Goal: Check status: Check status

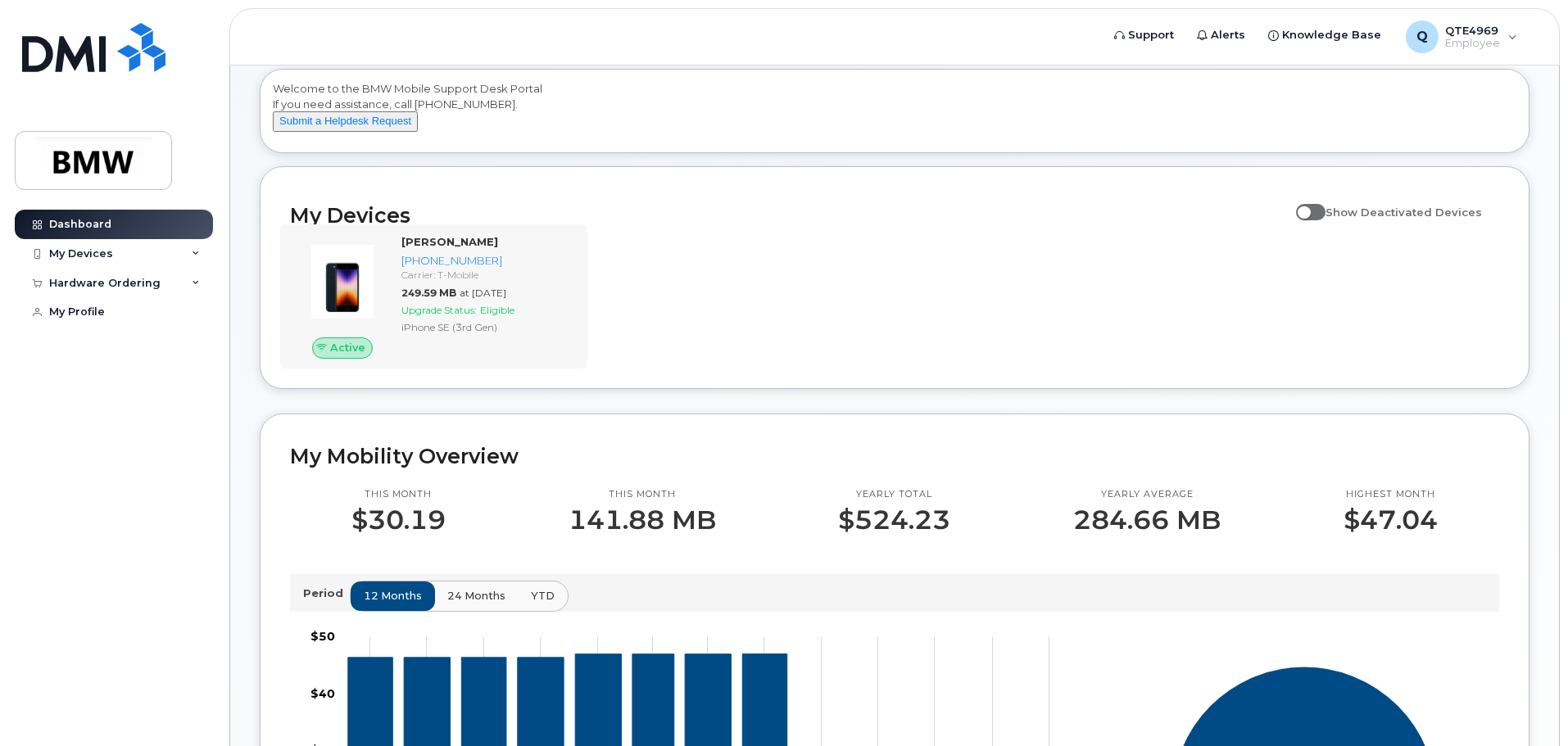
scroll to position [164, 0]
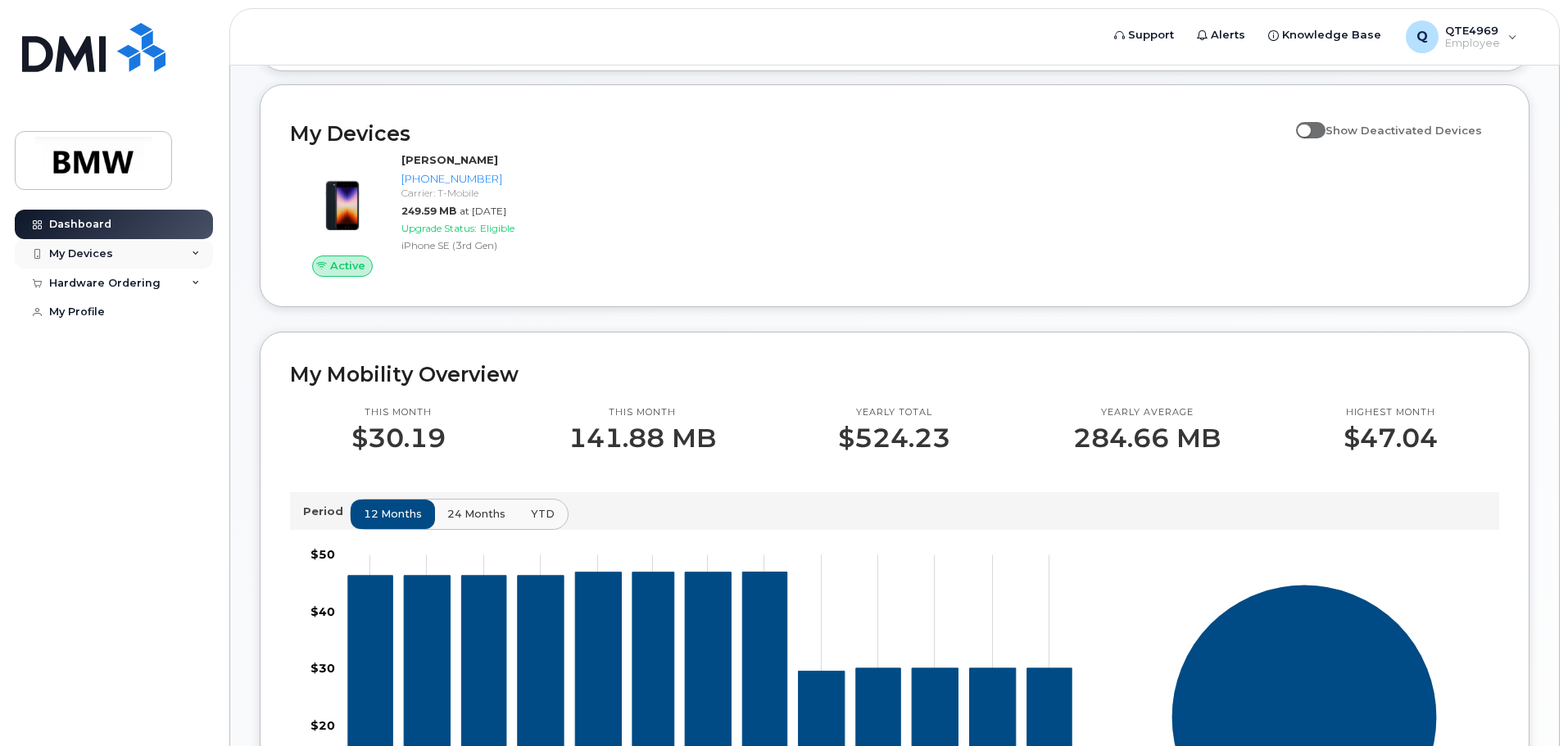
click at [182, 250] on div "My Devices" at bounding box center [114, 253] width 199 height 29
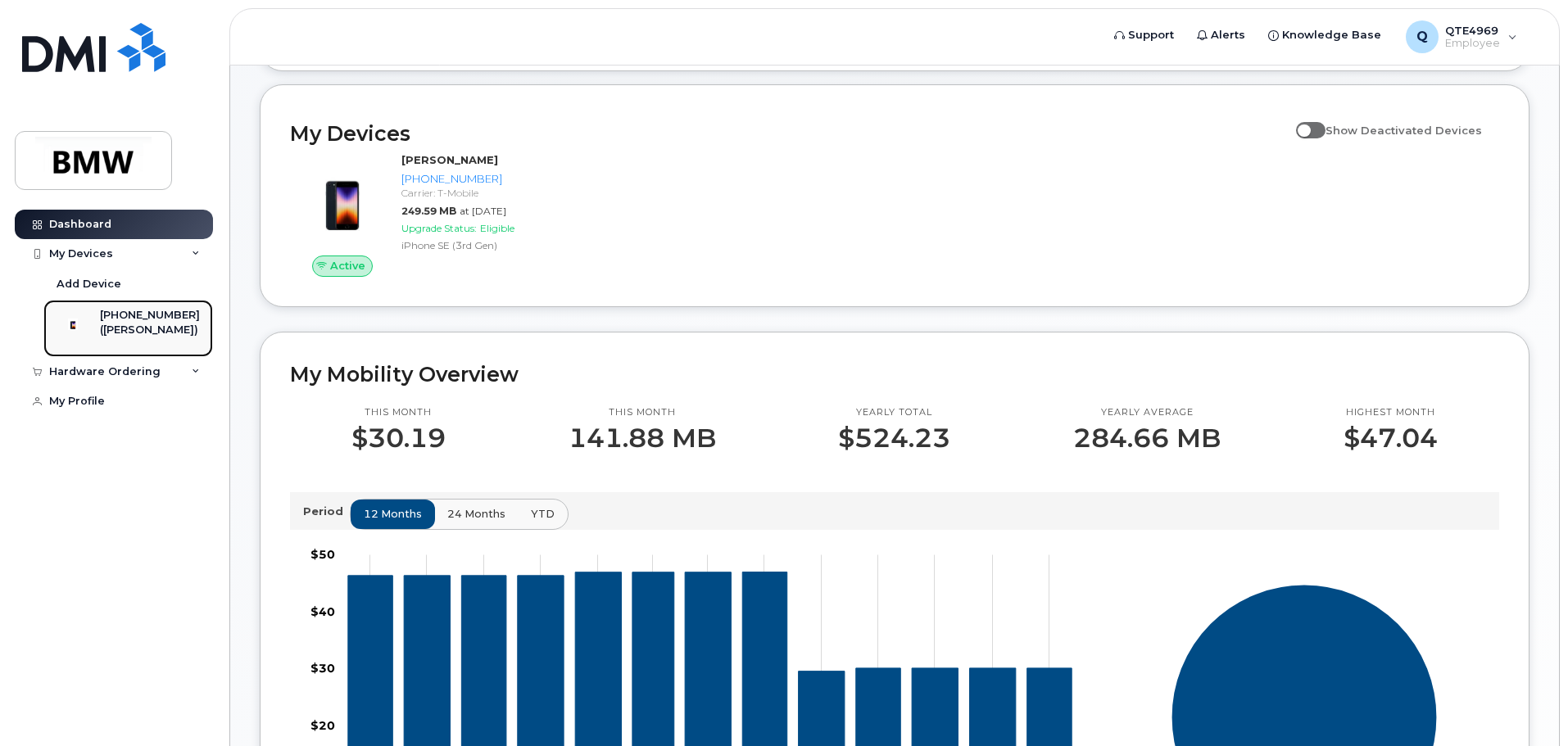
click at [147, 316] on div "[PHONE_NUMBER]" at bounding box center [150, 316] width 100 height 15
